Goal: Check status: Check status

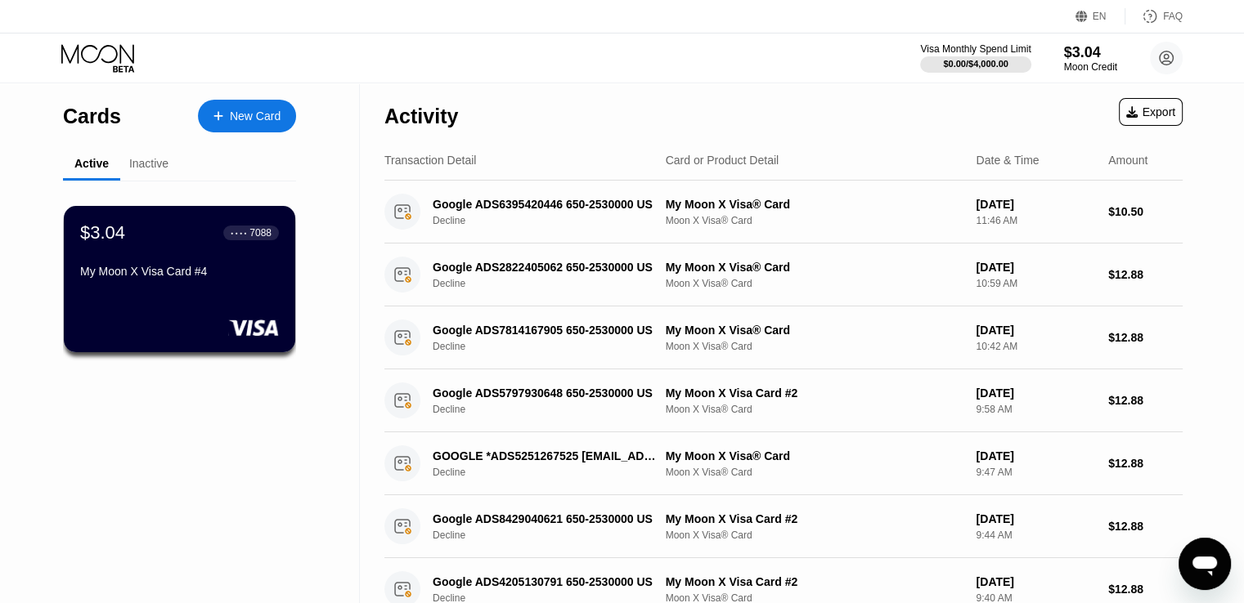
click at [170, 237] on div "$3.04 ● ● ● ● 7088" at bounding box center [179, 232] width 199 height 21
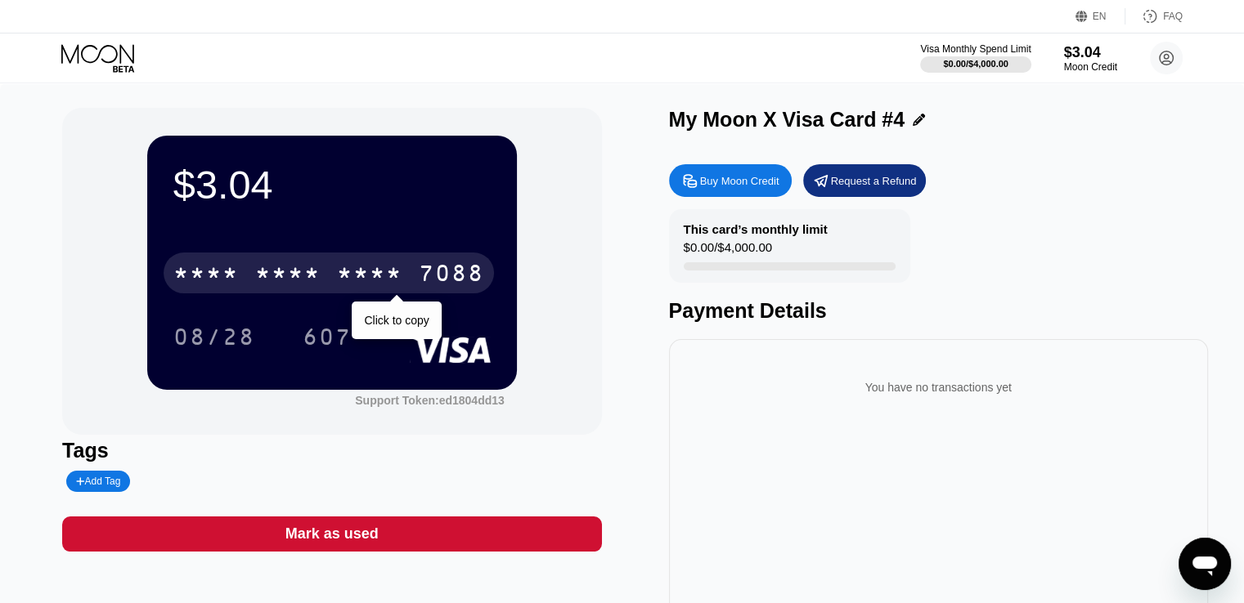
click at [412, 274] on div "* * * * * * * * * * * * 7088" at bounding box center [329, 273] width 330 height 41
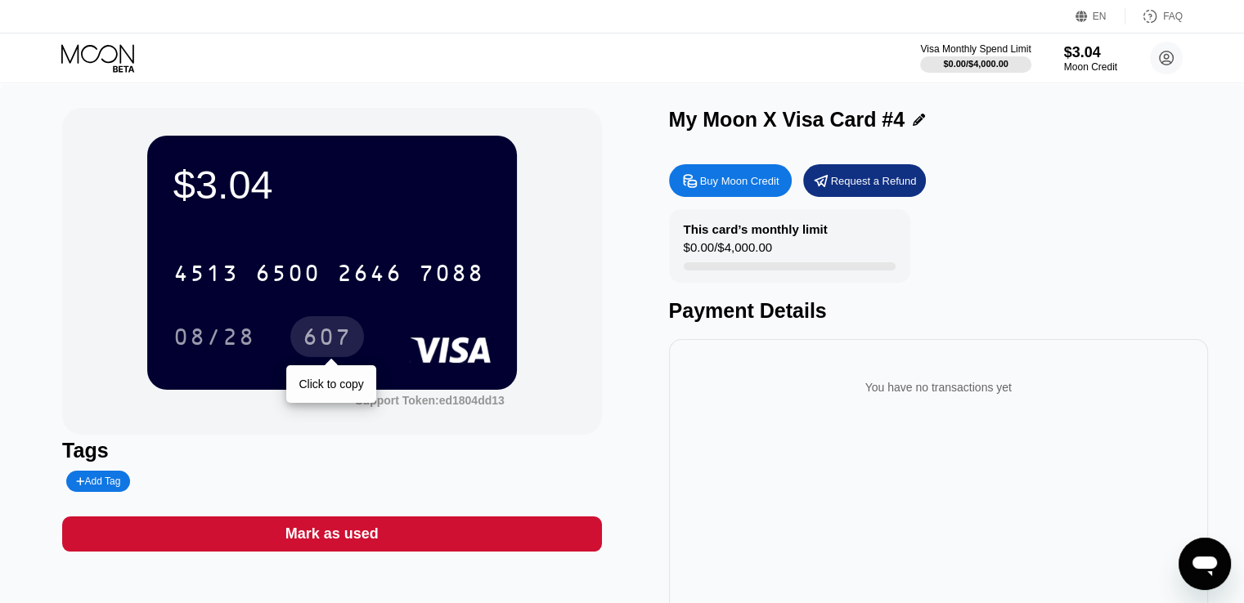
click at [328, 341] on div "607" at bounding box center [327, 339] width 49 height 26
